Goal: Transaction & Acquisition: Purchase product/service

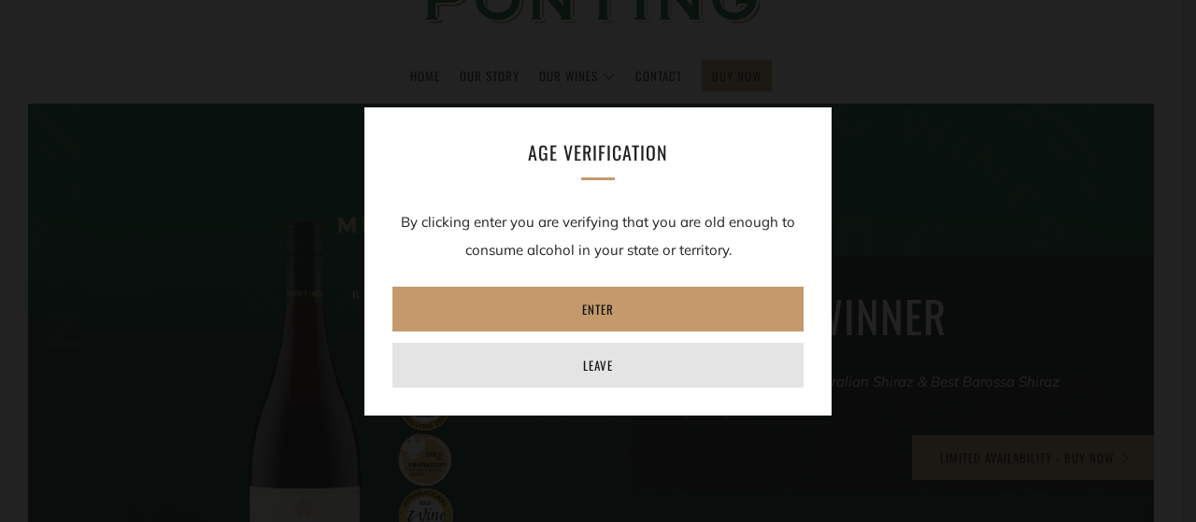
click at [571, 354] on link "Leave" at bounding box center [597, 365] width 411 height 45
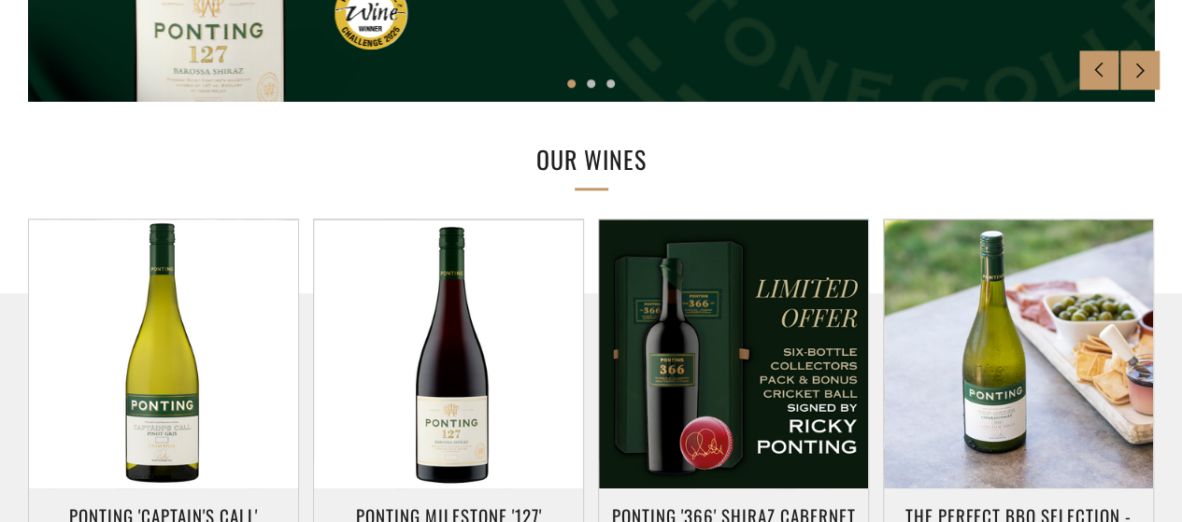
scroll to position [952, 0]
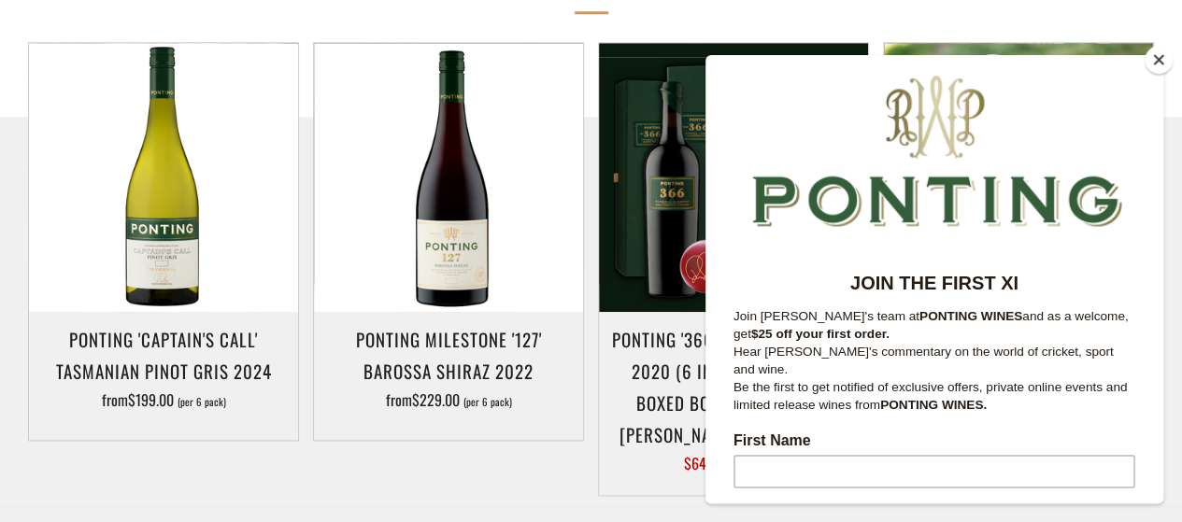
click at [1164, 63] on button "Close" at bounding box center [1158, 60] width 28 height 28
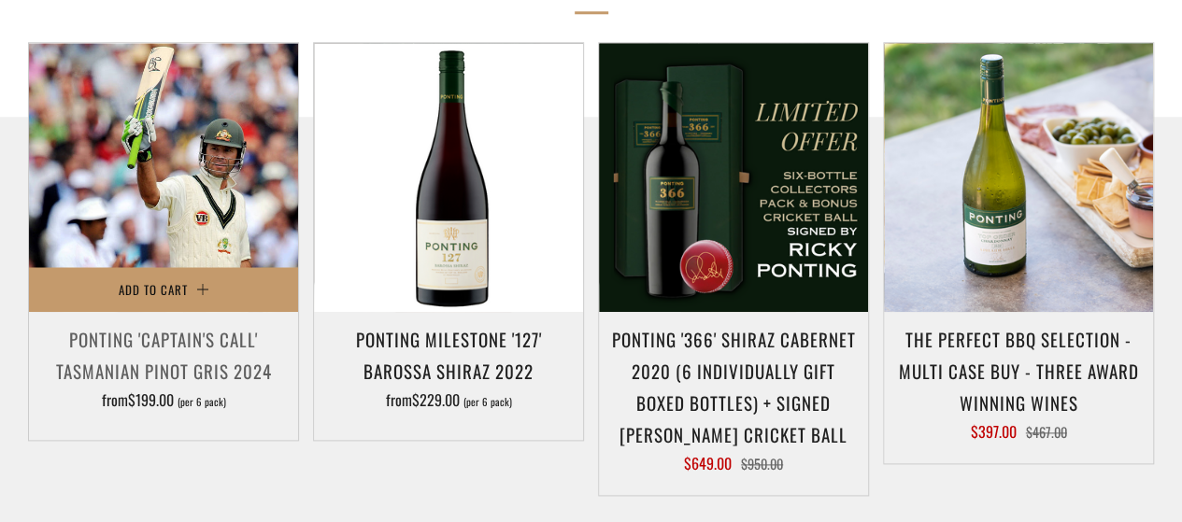
click at [234, 135] on img at bounding box center [163, 177] width 269 height 269
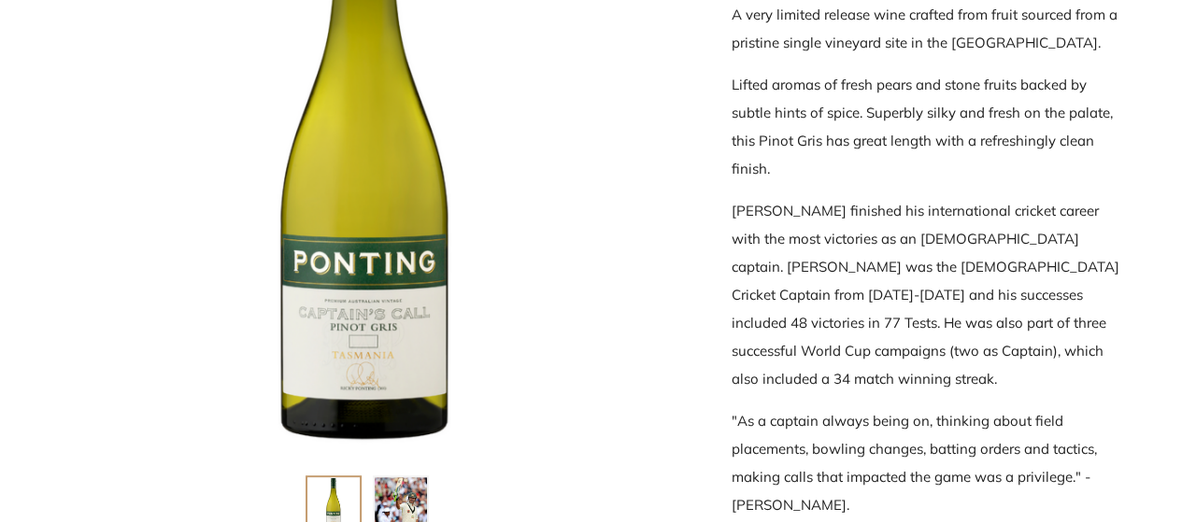
scroll to position [488, 0]
click at [413, 309] on div at bounding box center [367, 145] width 616 height 616
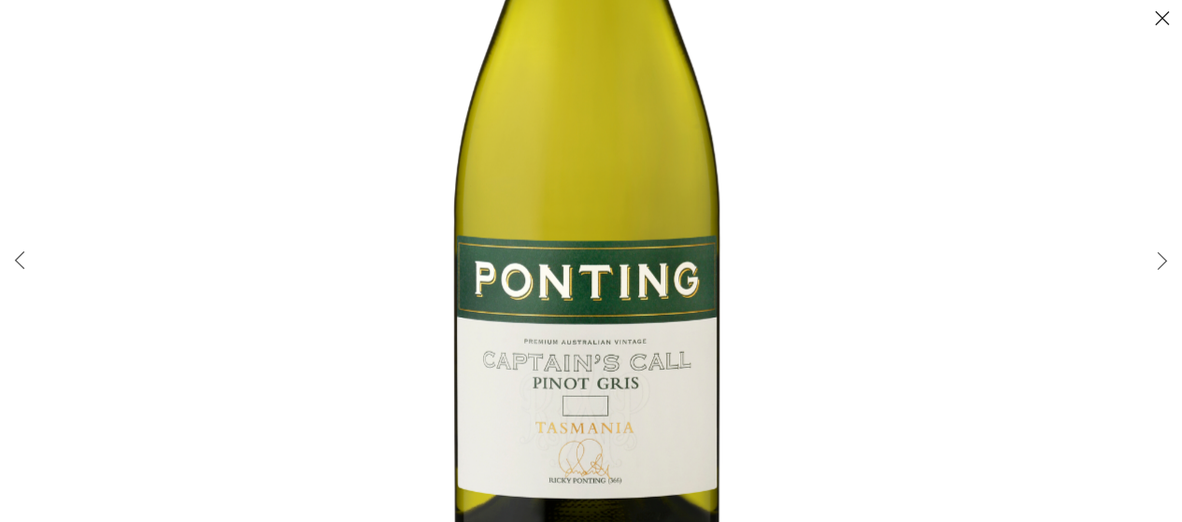
click at [1165, 15] on button "Close (Esc)" at bounding box center [1161, 19] width 39 height 39
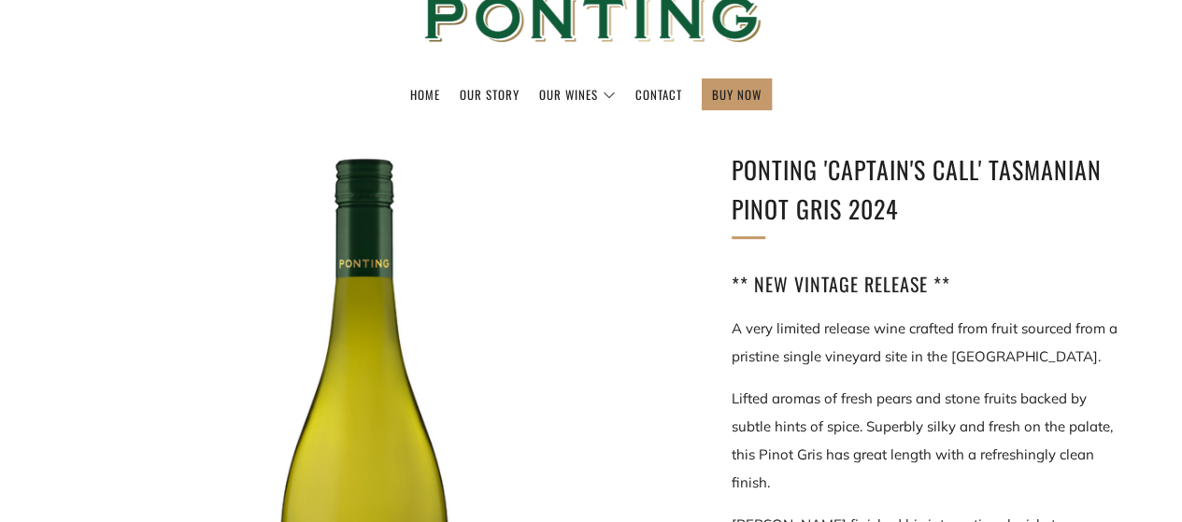
scroll to position [0, 0]
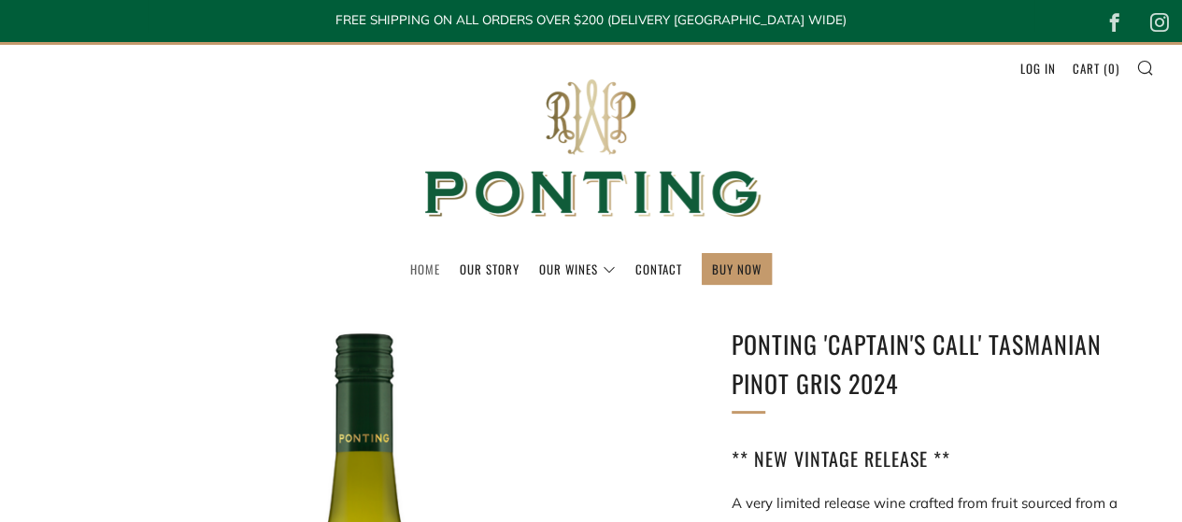
click at [435, 273] on link "Home" at bounding box center [425, 269] width 30 height 30
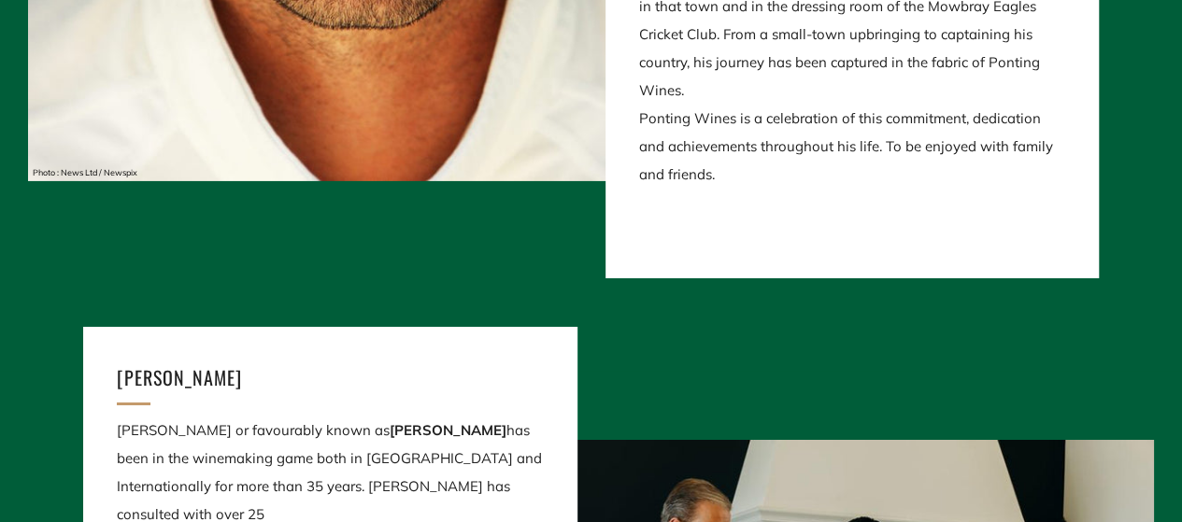
scroll to position [3086, 0]
